Goal: Find specific page/section: Find specific page/section

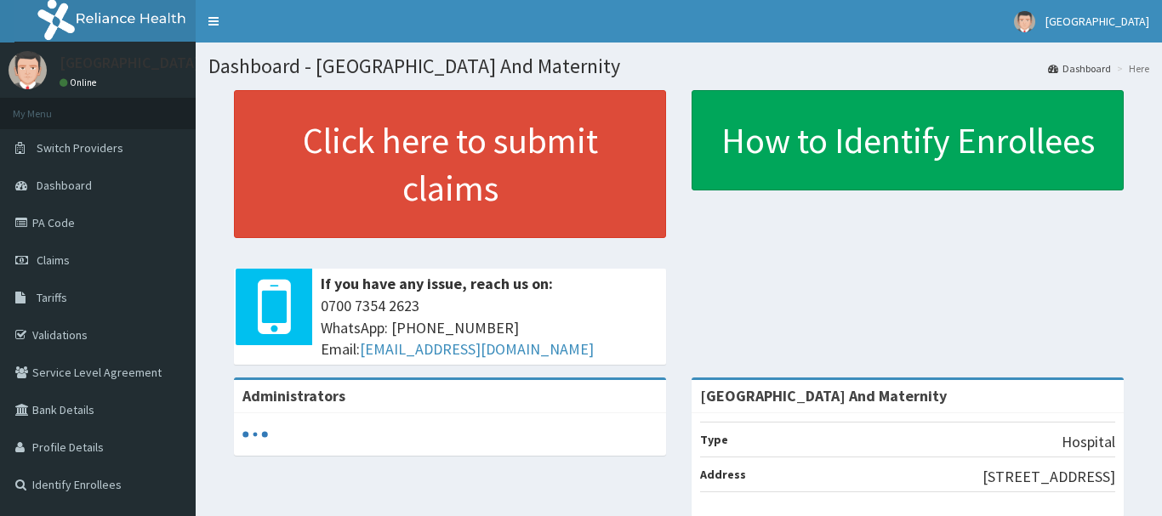
click at [84, 211] on link "PA Code" at bounding box center [98, 222] width 196 height 37
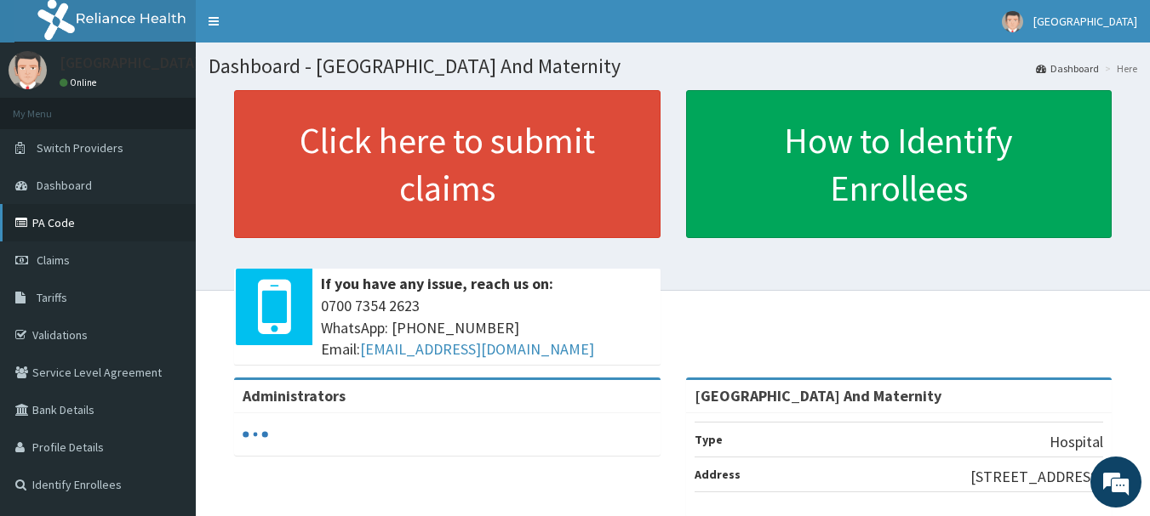
click at [87, 228] on link "PA Code" at bounding box center [98, 222] width 196 height 37
